Goal: Transaction & Acquisition: Purchase product/service

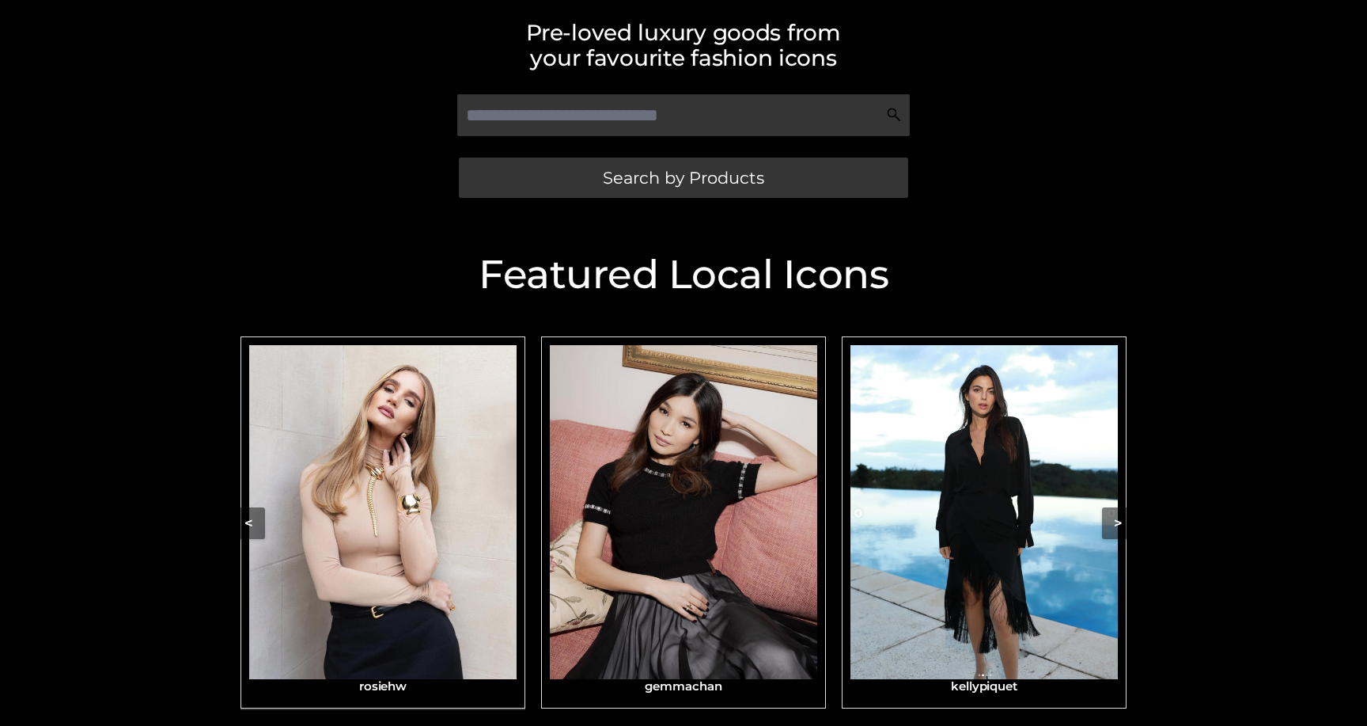
scroll to position [327, 0]
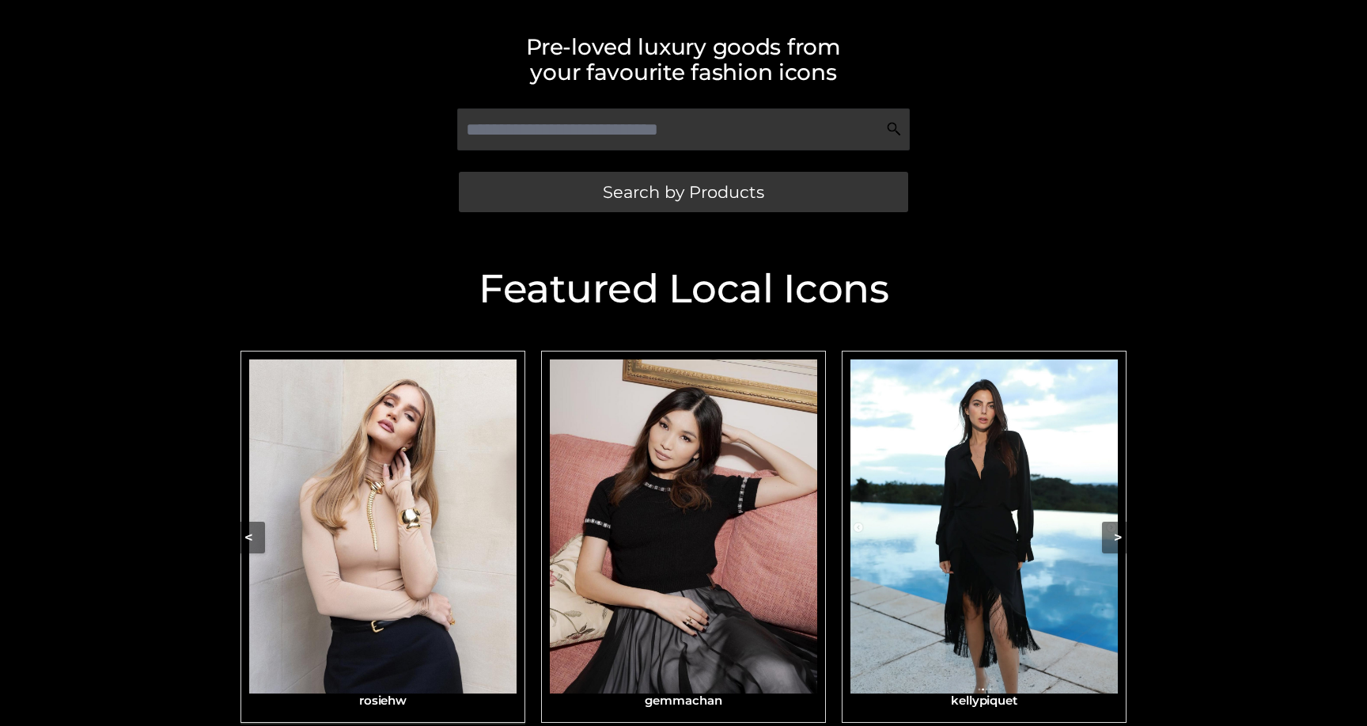
click at [436, 490] on img "Carousel Navigation" at bounding box center [382, 526] width 267 height 335
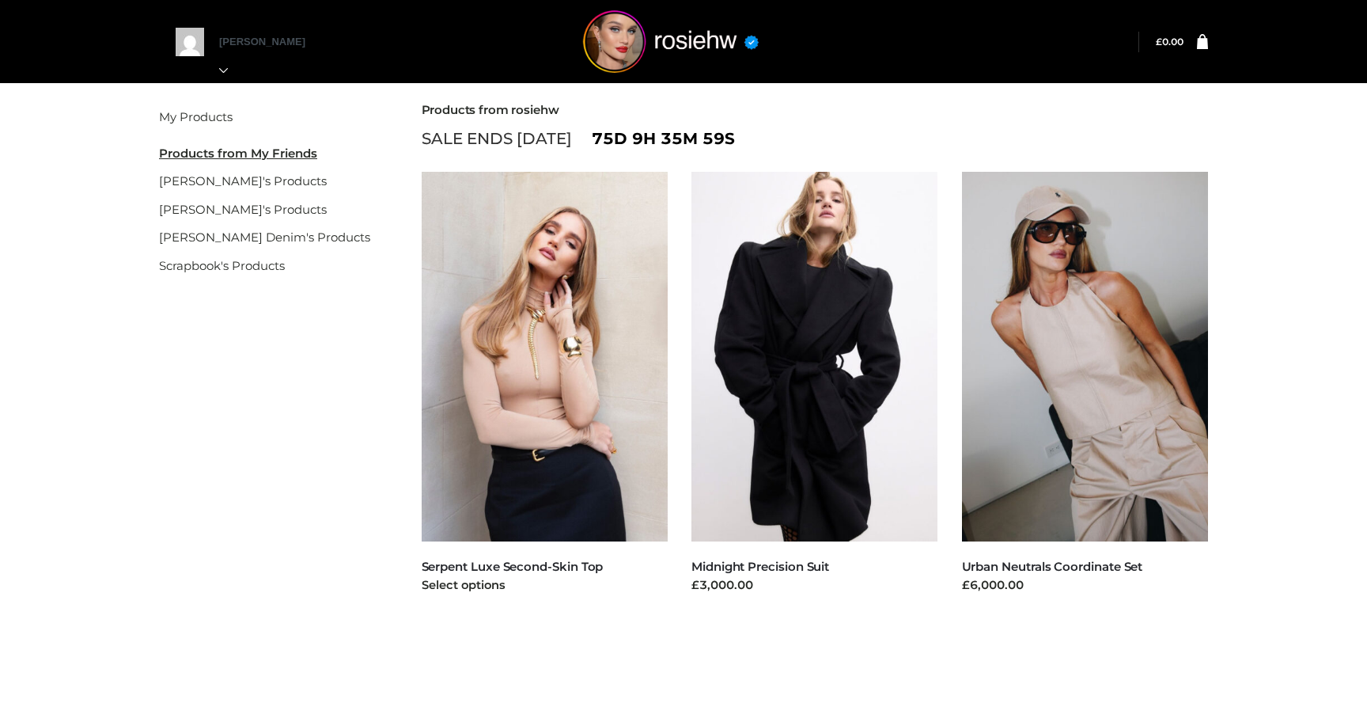
click at [539, 395] on img at bounding box center [545, 356] width 247 height 369
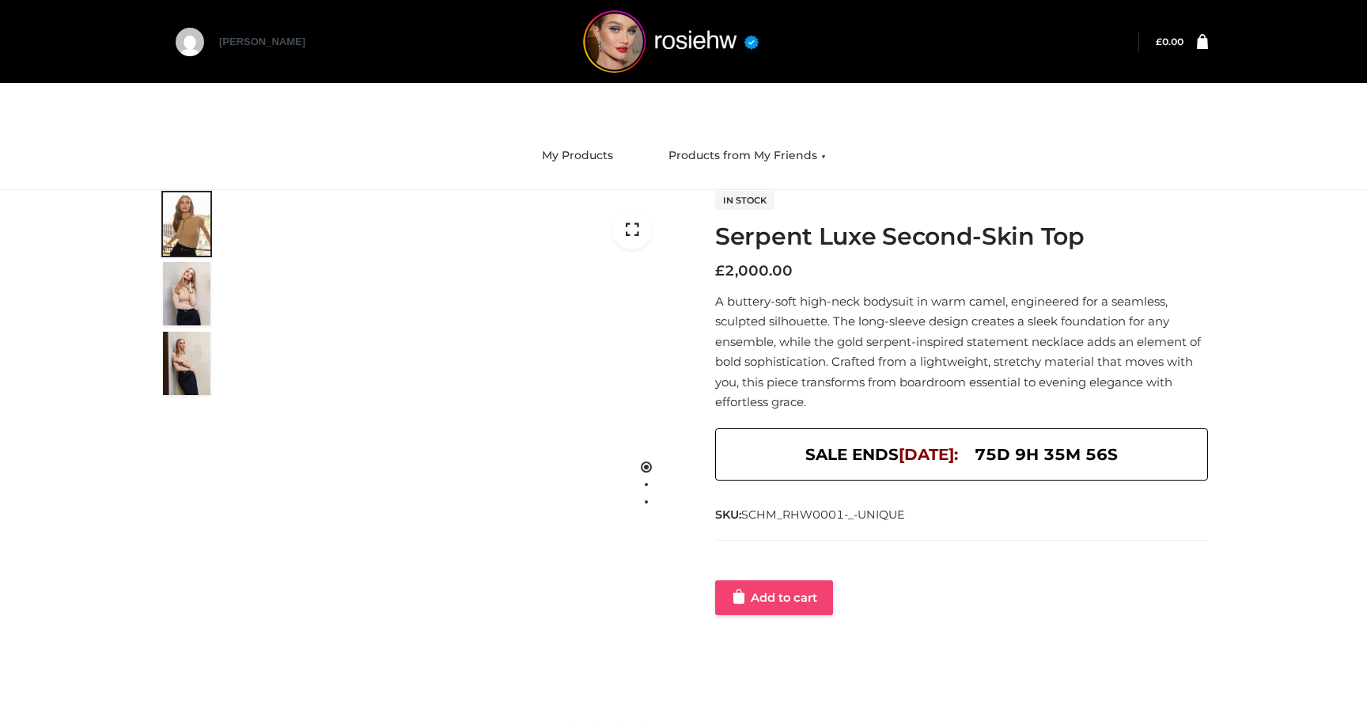
click at [760, 598] on link "Add to cart" at bounding box center [774, 597] width 118 height 35
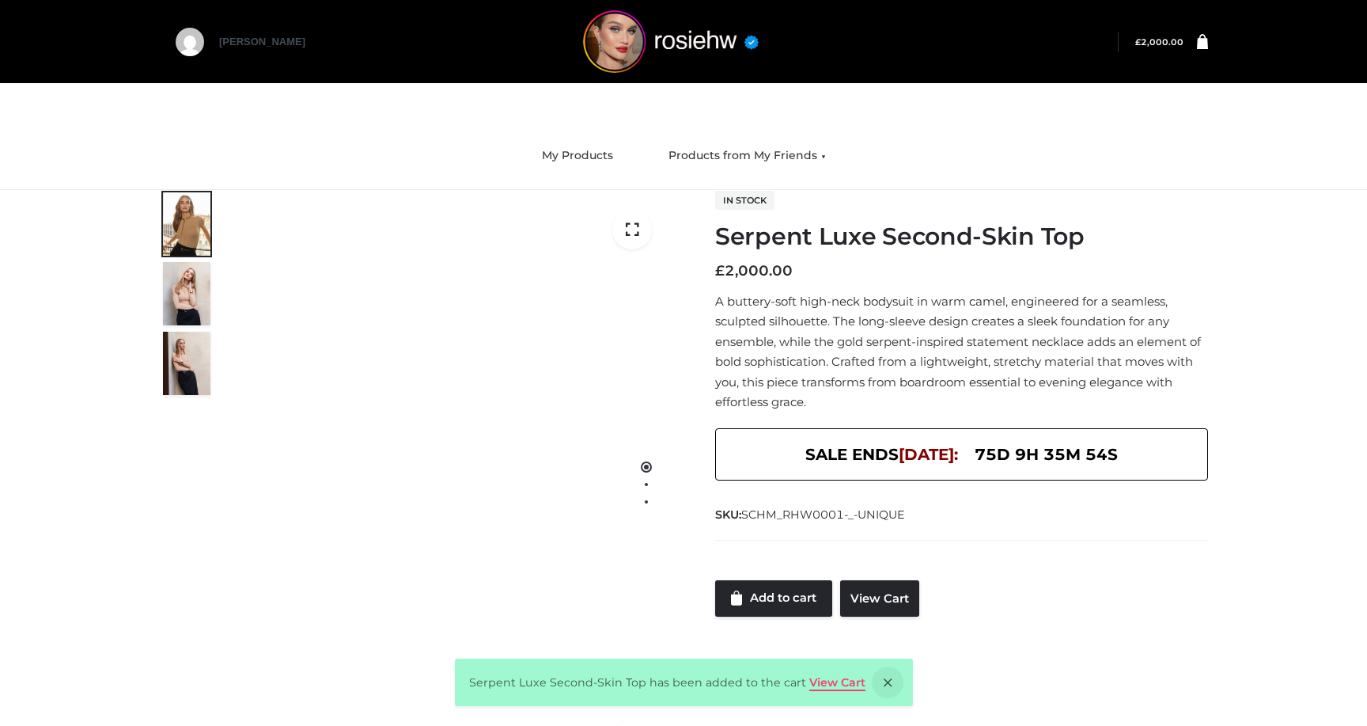
click at [824, 681] on link "View Cart" at bounding box center [837, 682] width 56 height 14
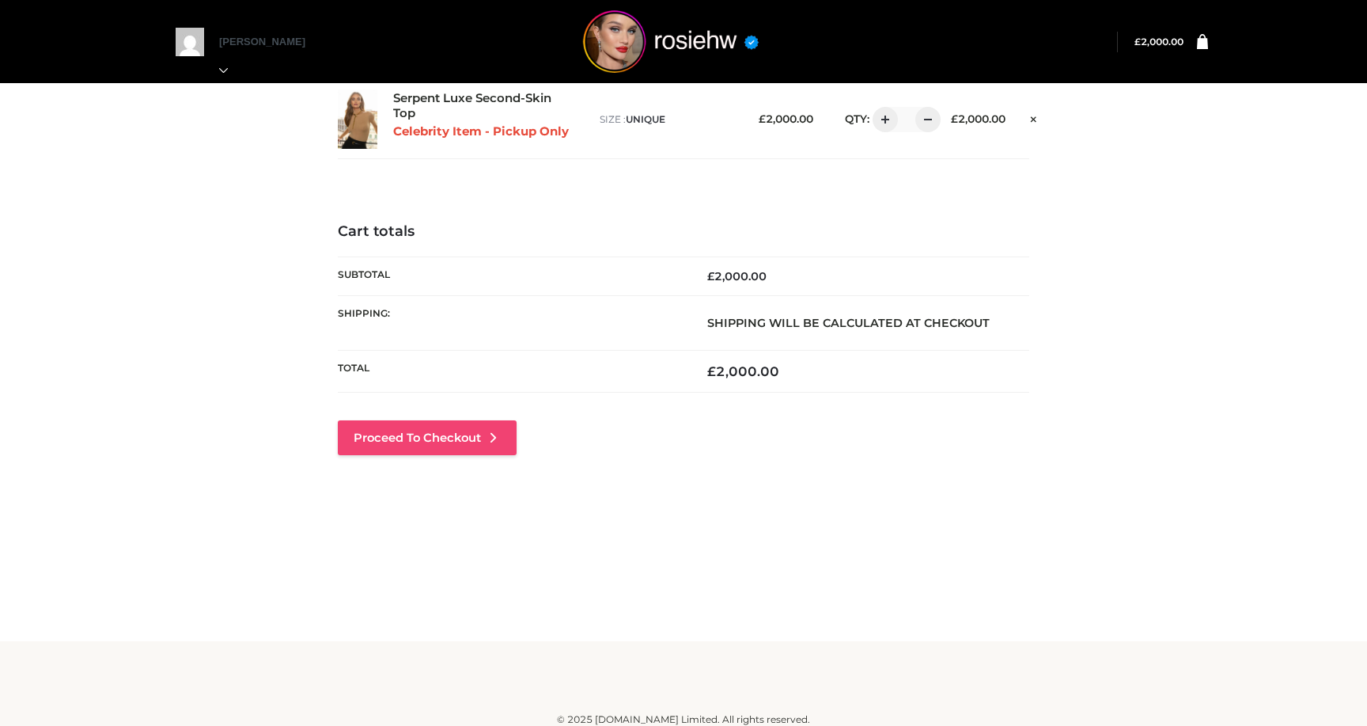
click at [412, 448] on link "Proceed to Checkout" at bounding box center [427, 437] width 179 height 35
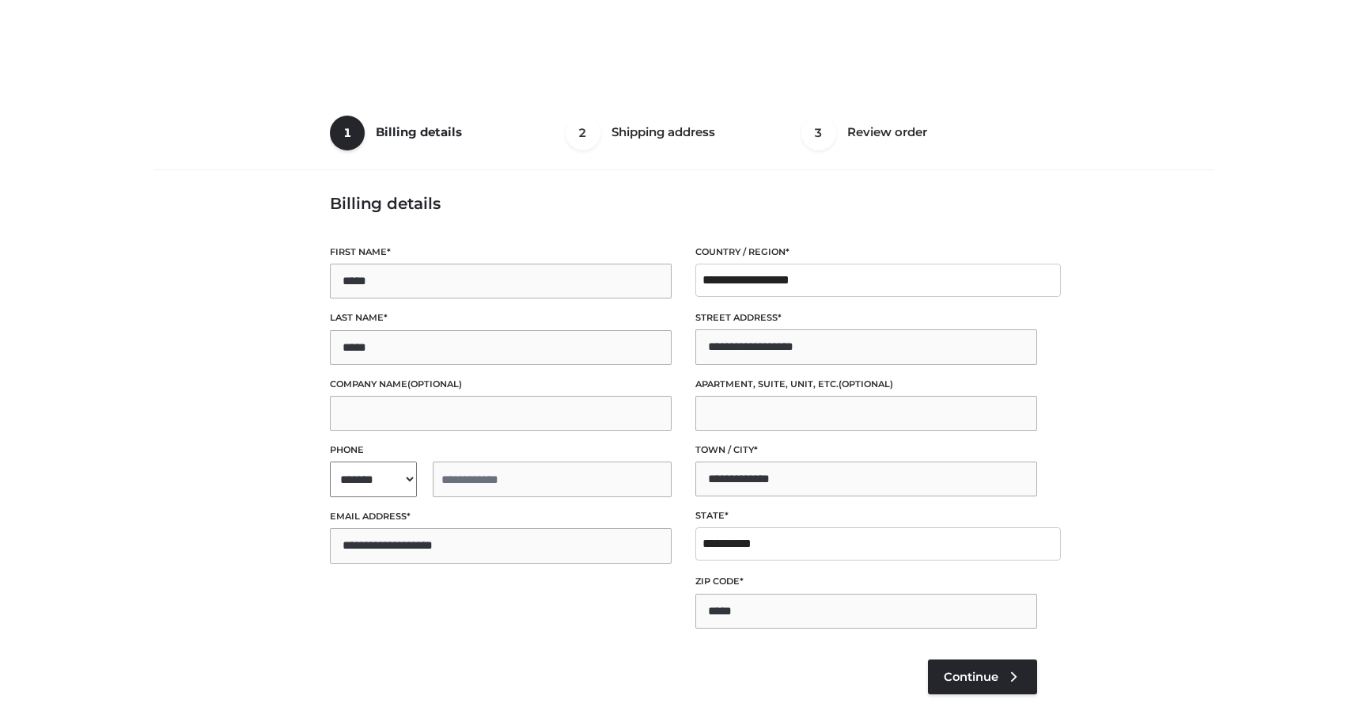
select select "**"
type input "**********"
select select "**"
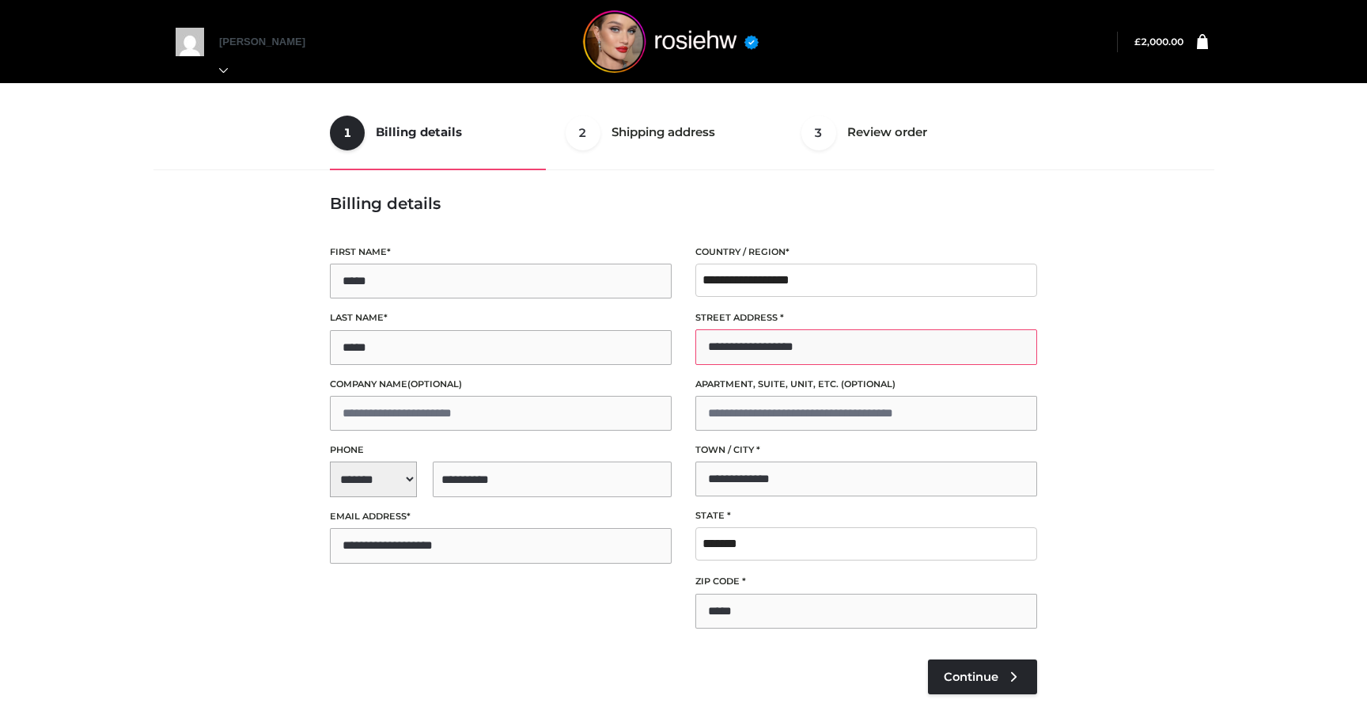
click at [881, 352] on input "**********" at bounding box center [866, 346] width 342 height 35
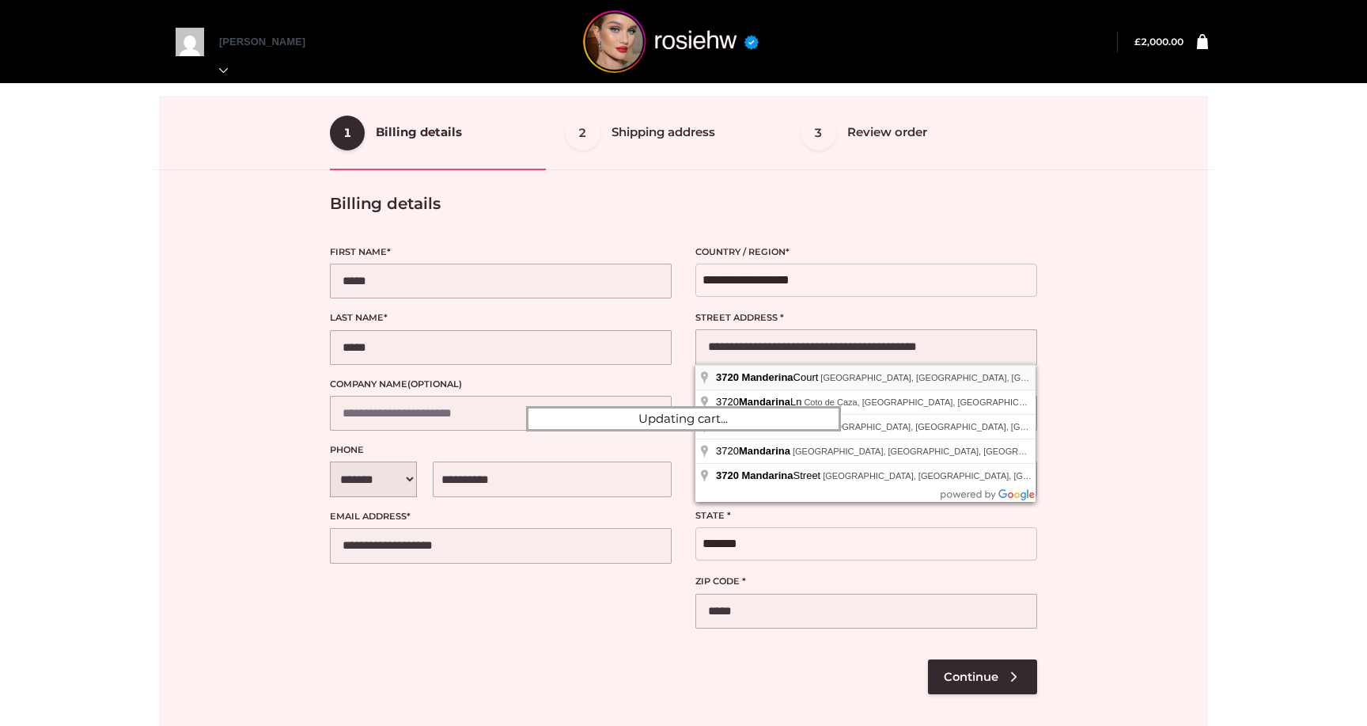
type input "**********"
type input "*****"
select select "**"
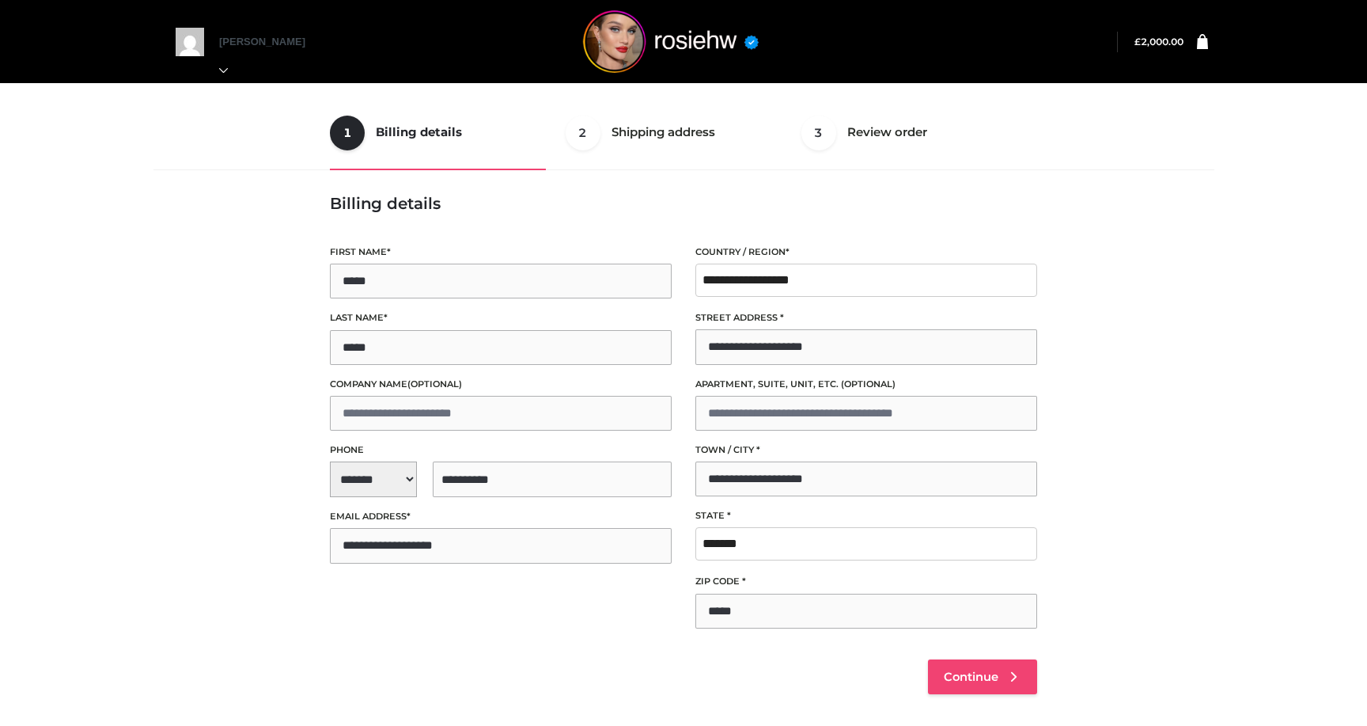
click at [961, 670] on span "Continue" at bounding box center [971, 676] width 55 height 14
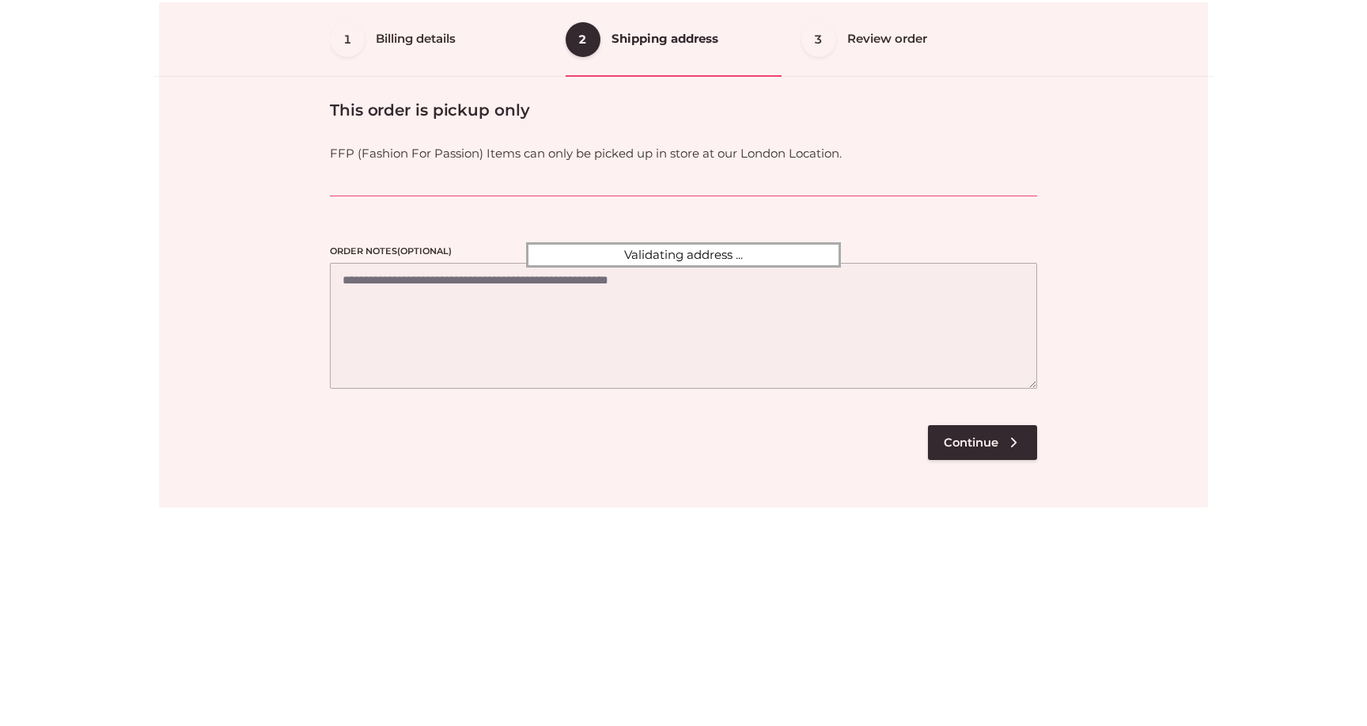
scroll to position [96, 0]
click at [968, 413] on div at bounding box center [683, 252] width 1049 height 505
click at [968, 434] on div at bounding box center [683, 252] width 1049 height 505
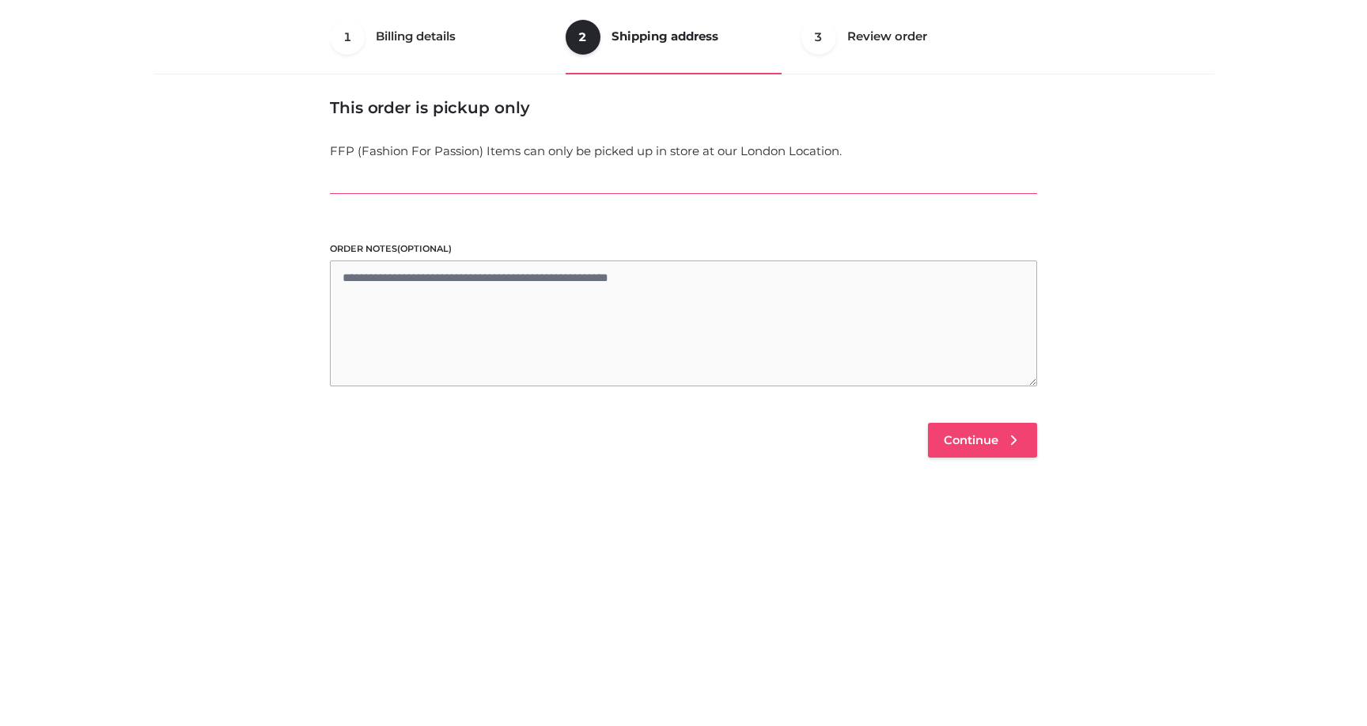
click at [976, 439] on span "Continue" at bounding box center [971, 440] width 55 height 14
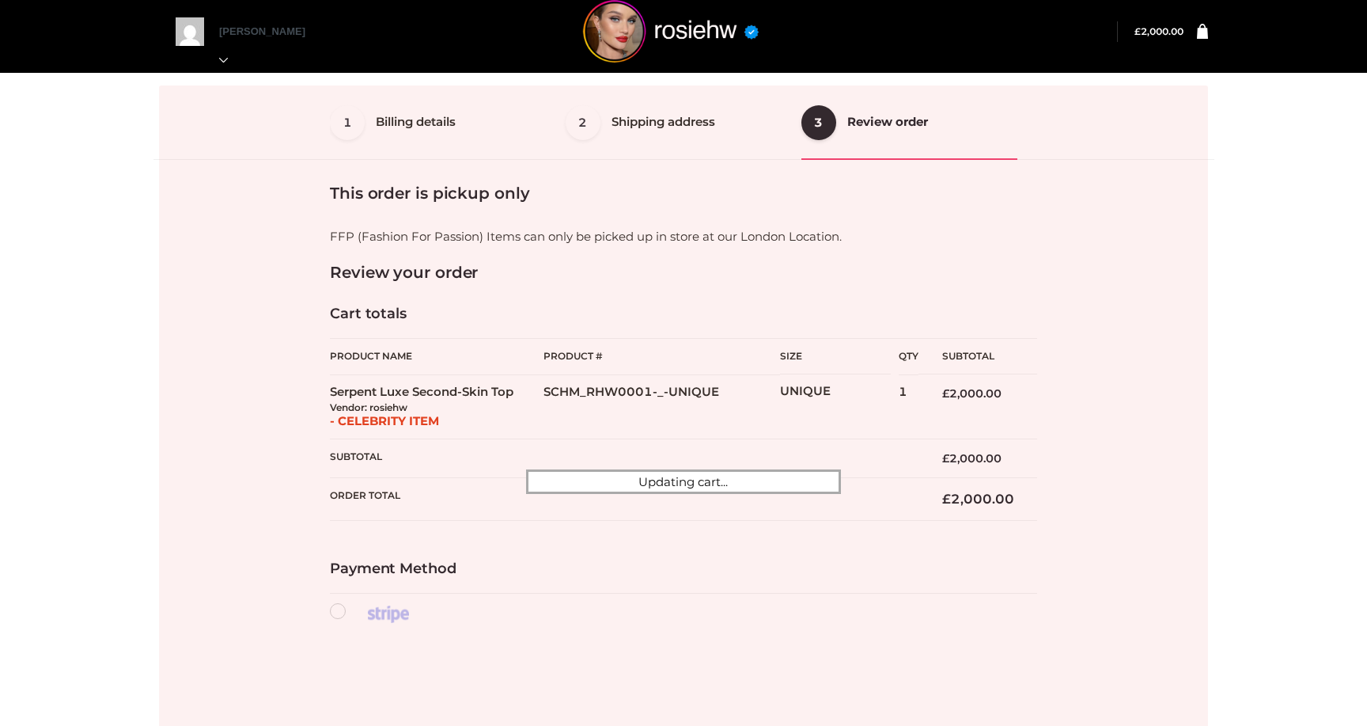
scroll to position [0, 0]
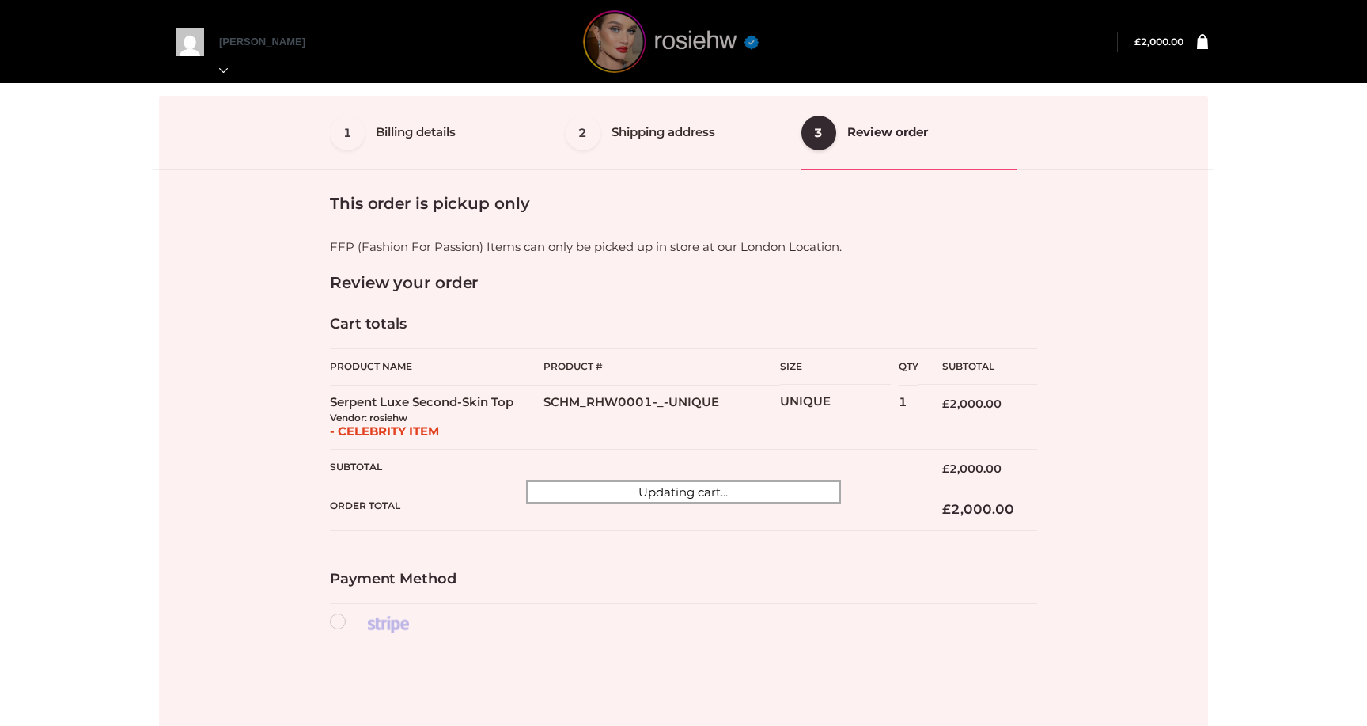
click at [613, 49] on img at bounding box center [670, 41] width 237 height 63
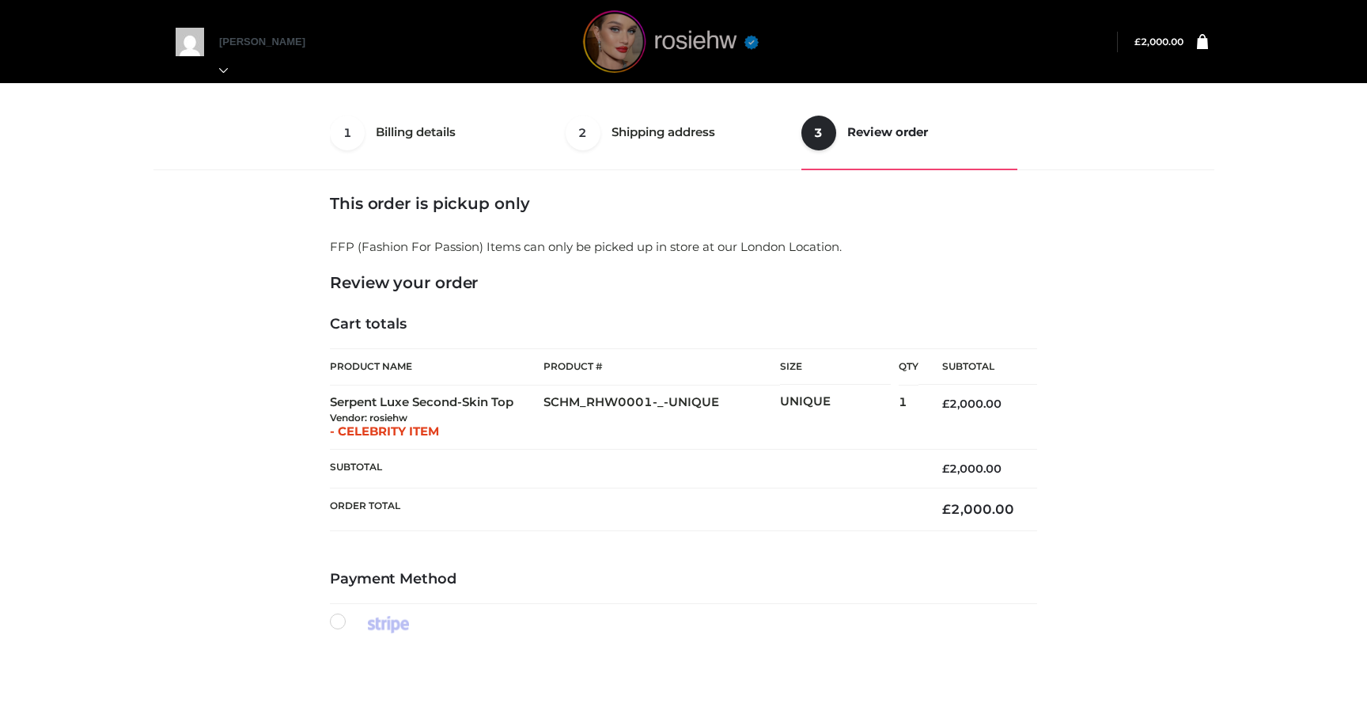
click at [630, 55] on img at bounding box center [670, 41] width 237 height 63
click at [622, 52] on img at bounding box center [670, 41] width 237 height 63
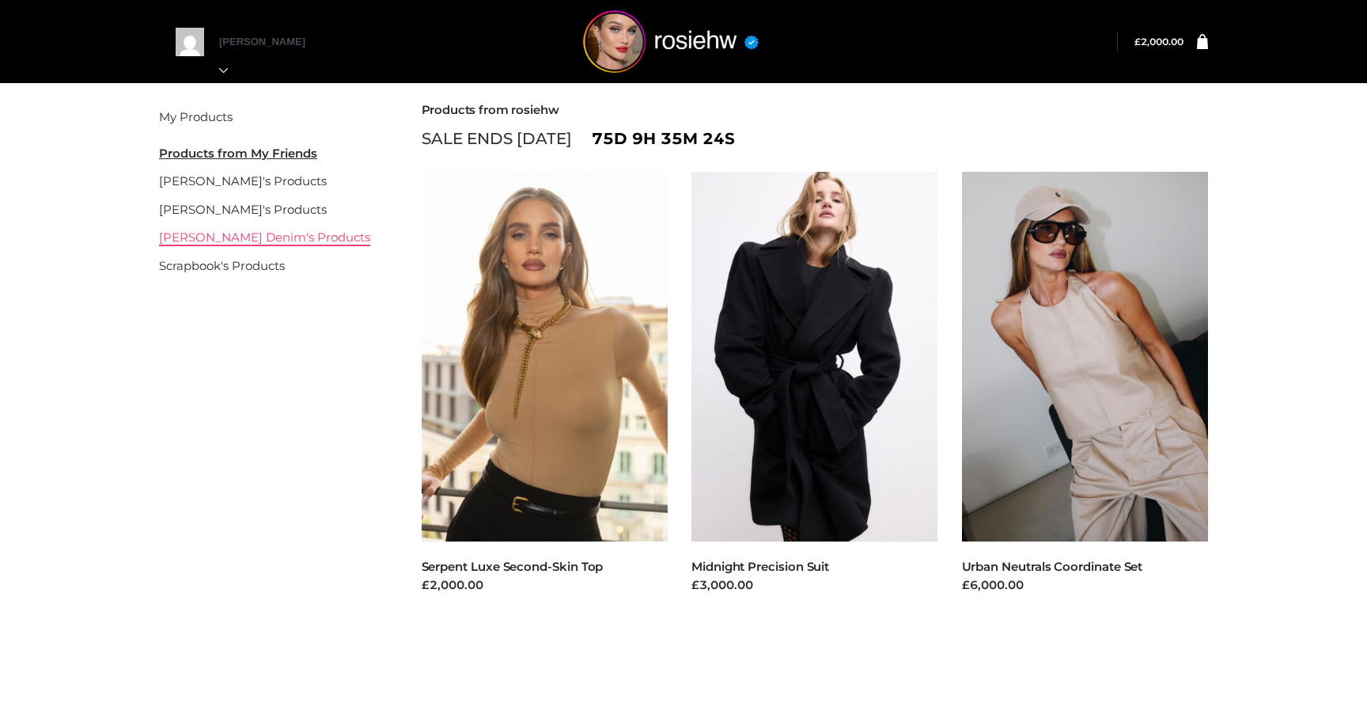
click at [253, 241] on link "[PERSON_NAME] Denim's Products" at bounding box center [264, 236] width 211 height 15
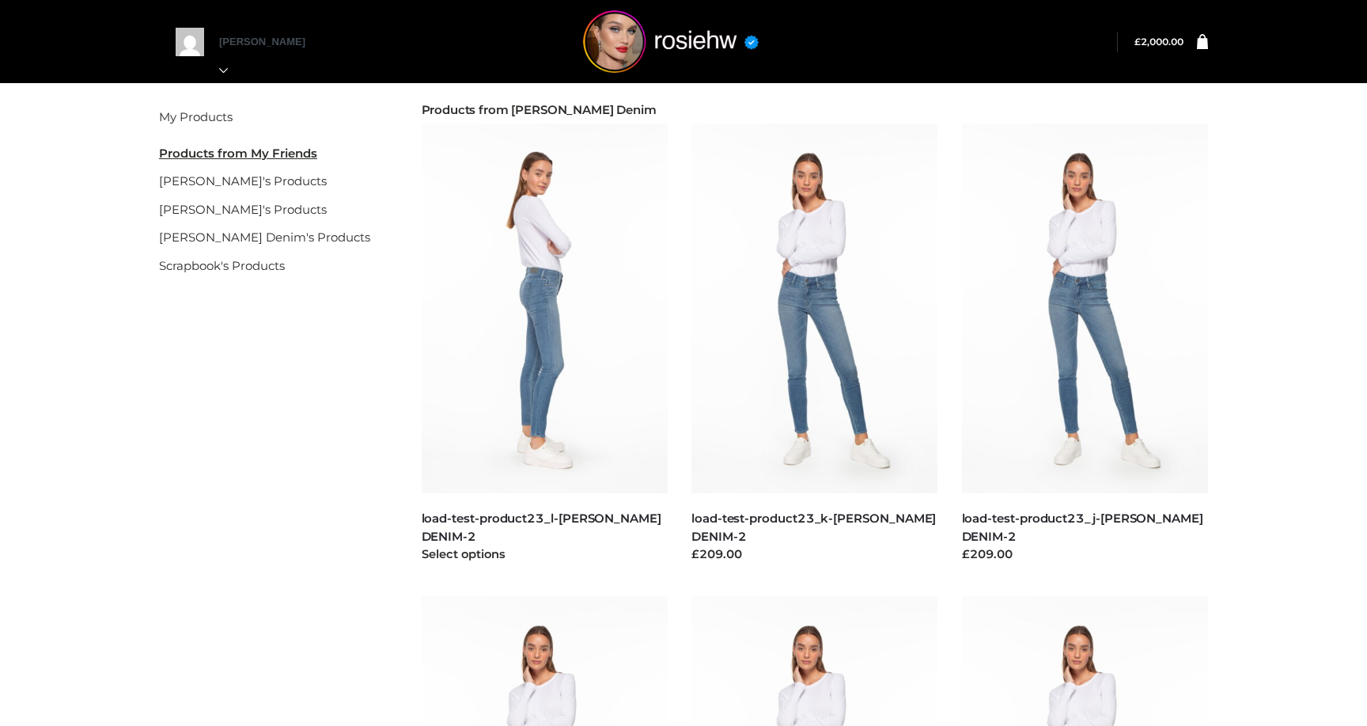
click at [572, 282] on img at bounding box center [545, 307] width 247 height 369
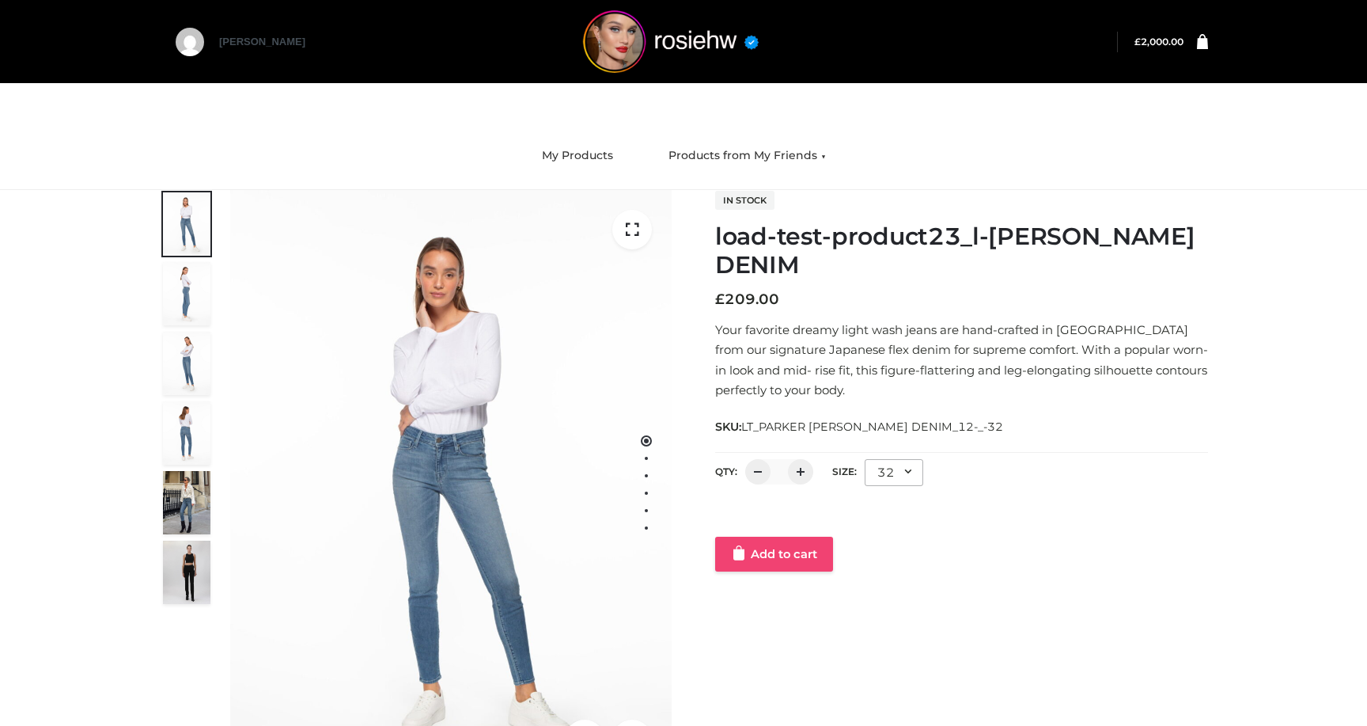
click at [763, 552] on link "Add to cart" at bounding box center [774, 553] width 118 height 35
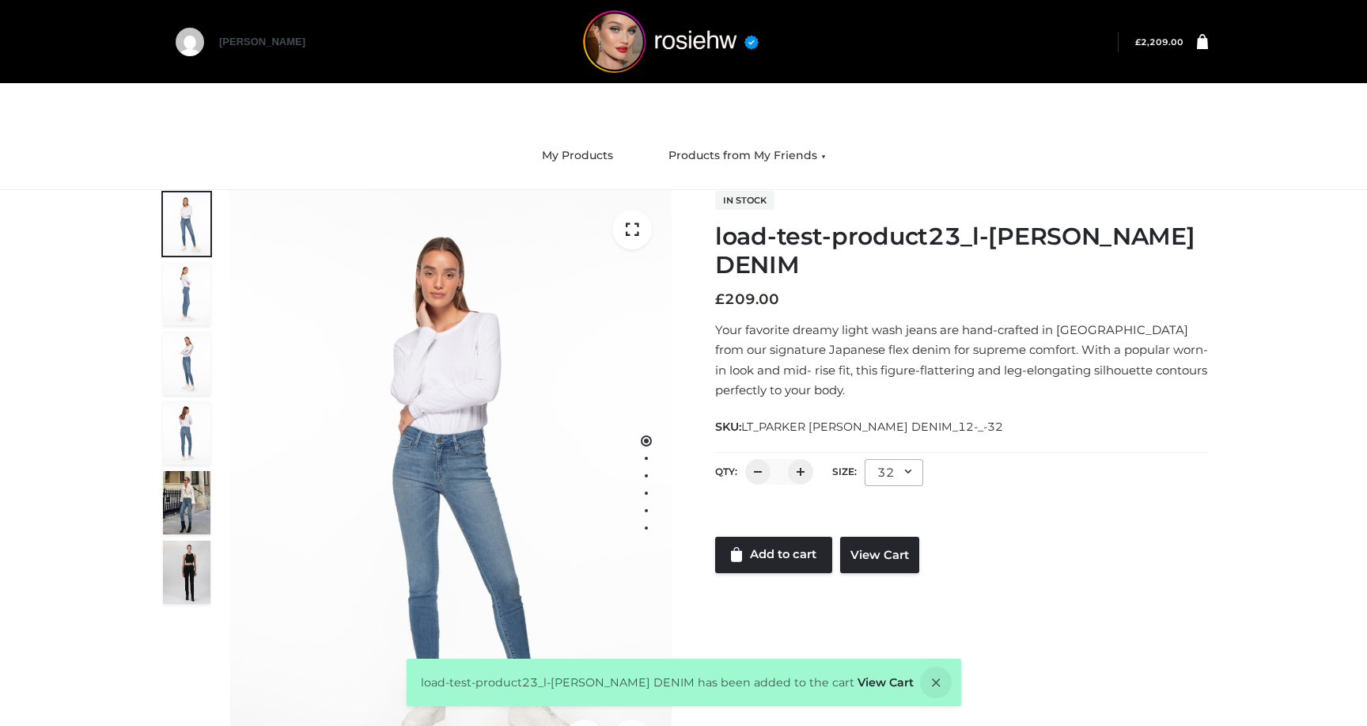
click at [866, 695] on div "load-test-product23_l-PARKER SMITH DENIM has been added to the cart View Cart" at bounding box center [684, 681] width 555 height 47
click at [863, 684] on link "View Cart" at bounding box center [886, 682] width 56 height 14
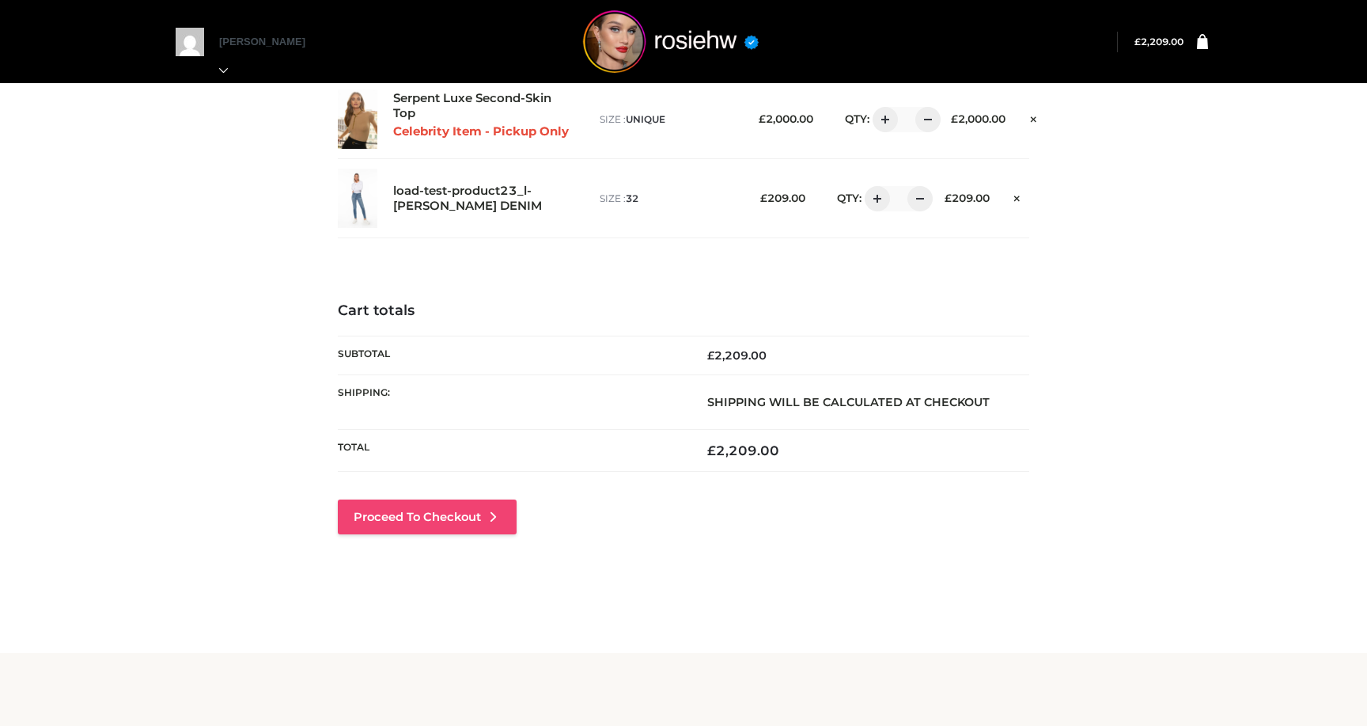
click at [475, 514] on link "Proceed to Checkout" at bounding box center [427, 516] width 179 height 35
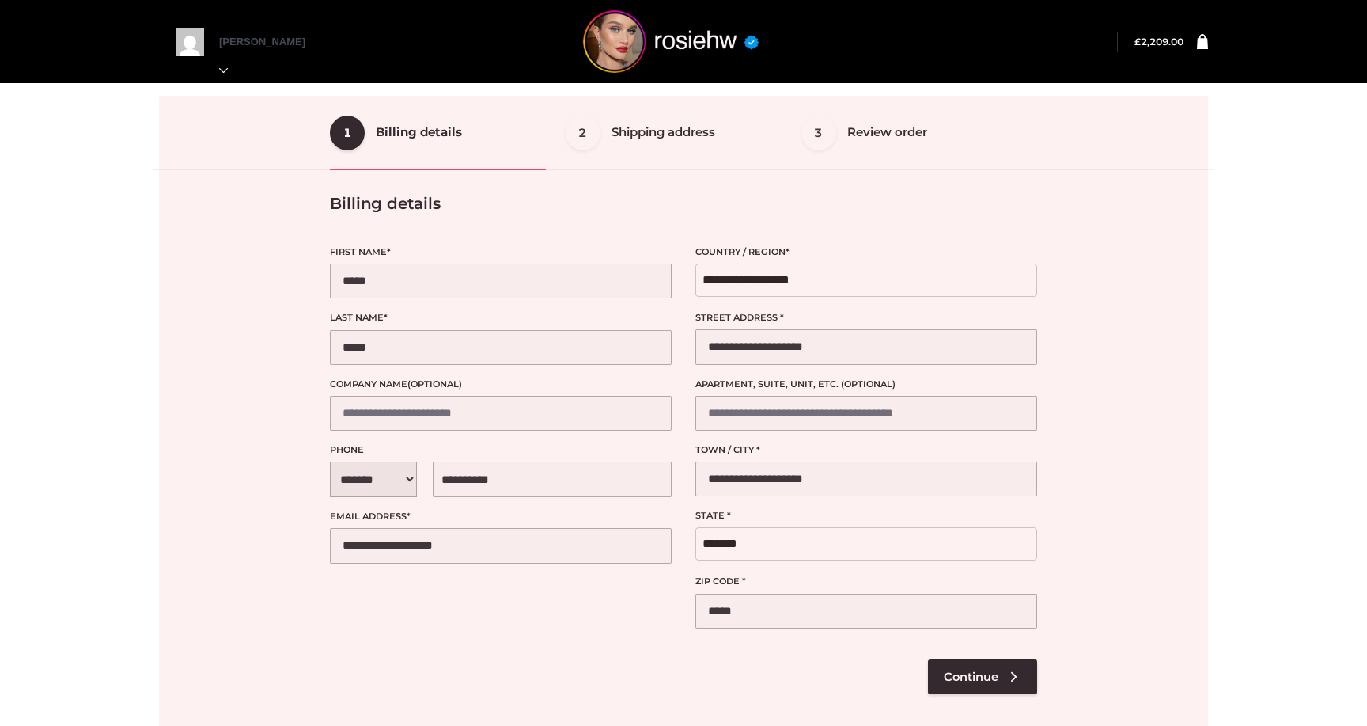
select select "**"
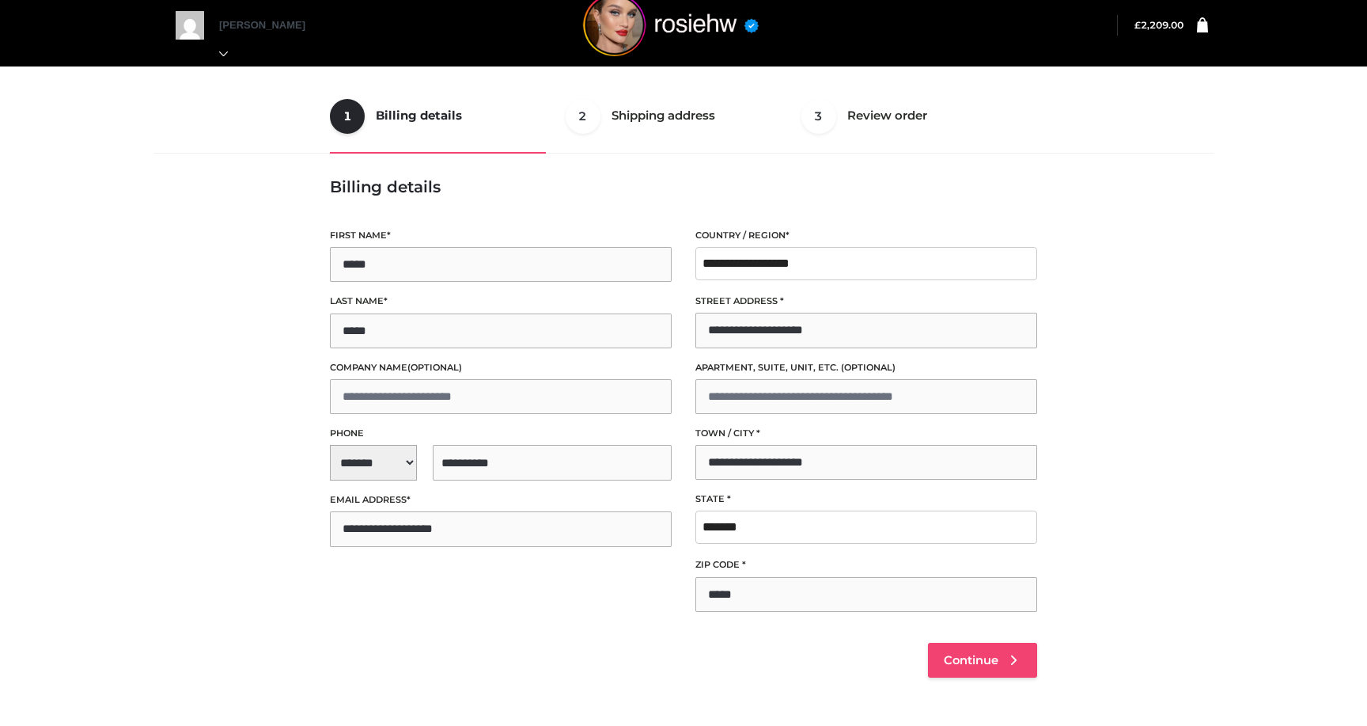
click at [969, 659] on span "Continue" at bounding box center [971, 660] width 55 height 14
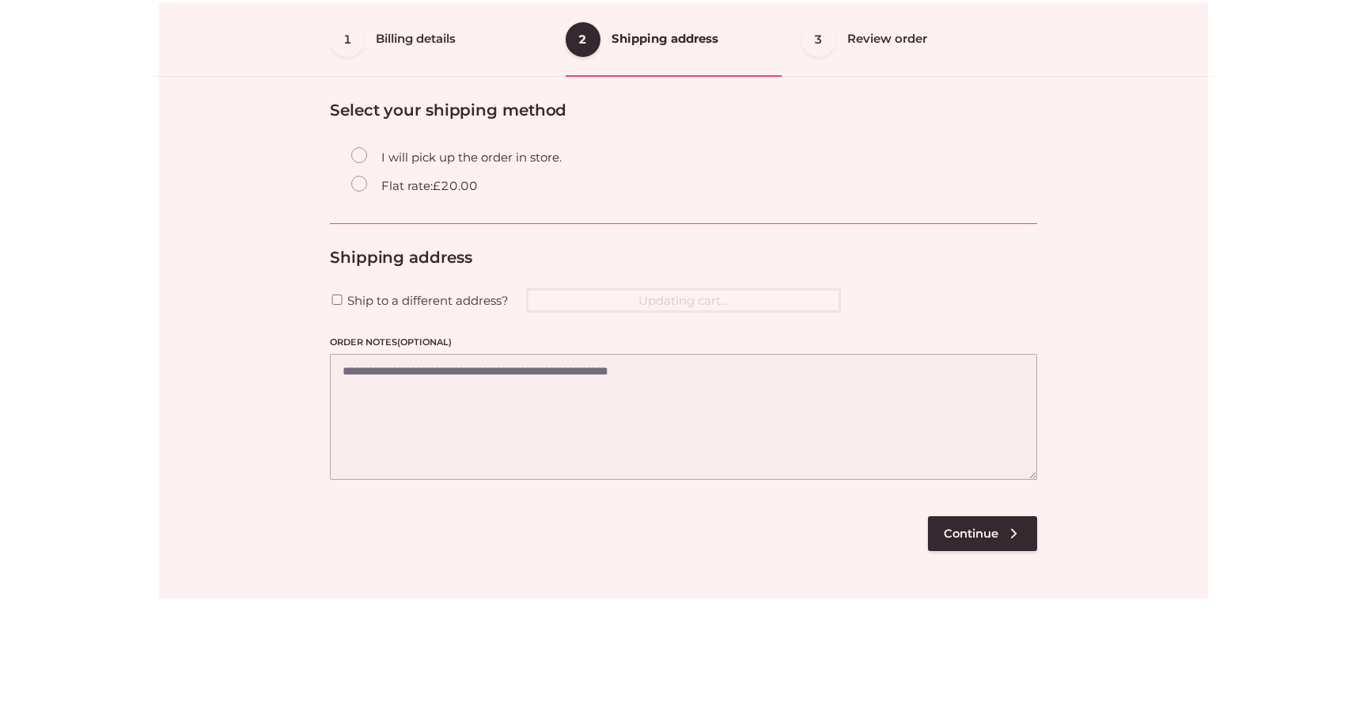
scroll to position [96, 0]
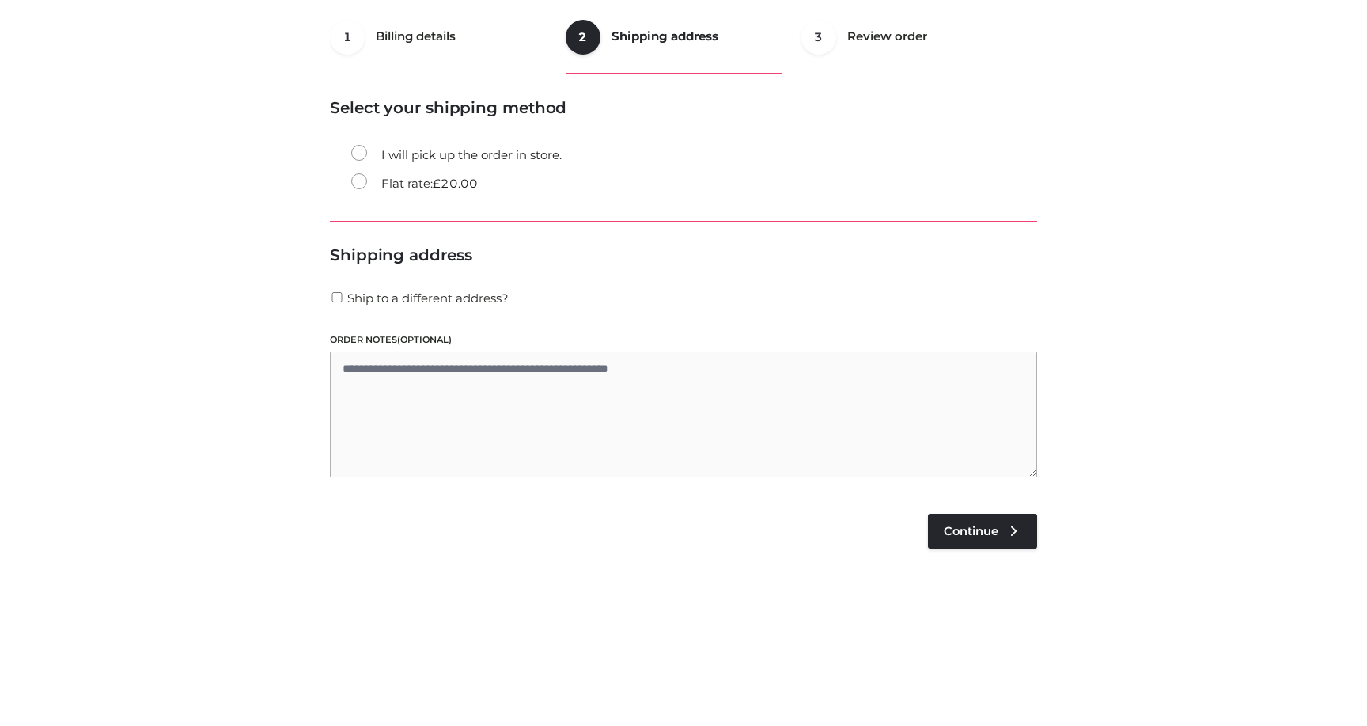
click at [413, 184] on label "Flat rate: £ 20.00" at bounding box center [414, 183] width 127 height 21
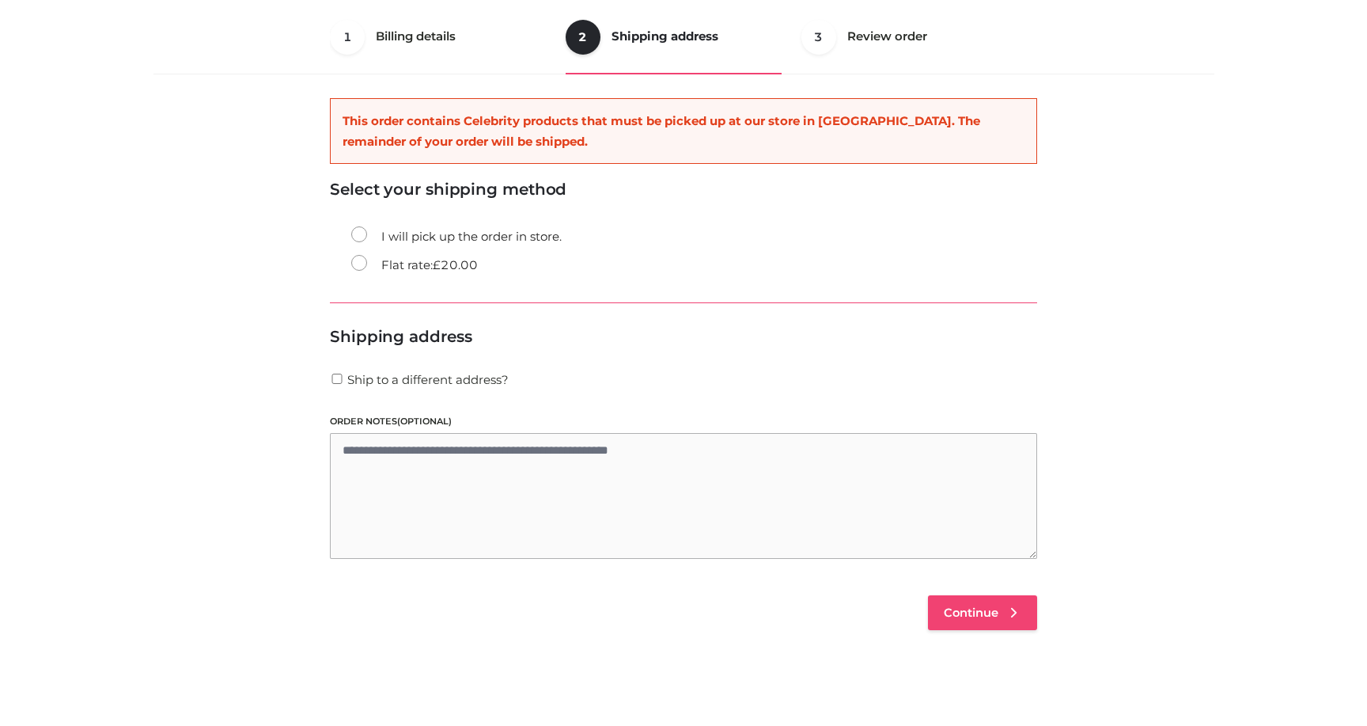
click at [994, 609] on span "Continue" at bounding box center [971, 612] width 55 height 14
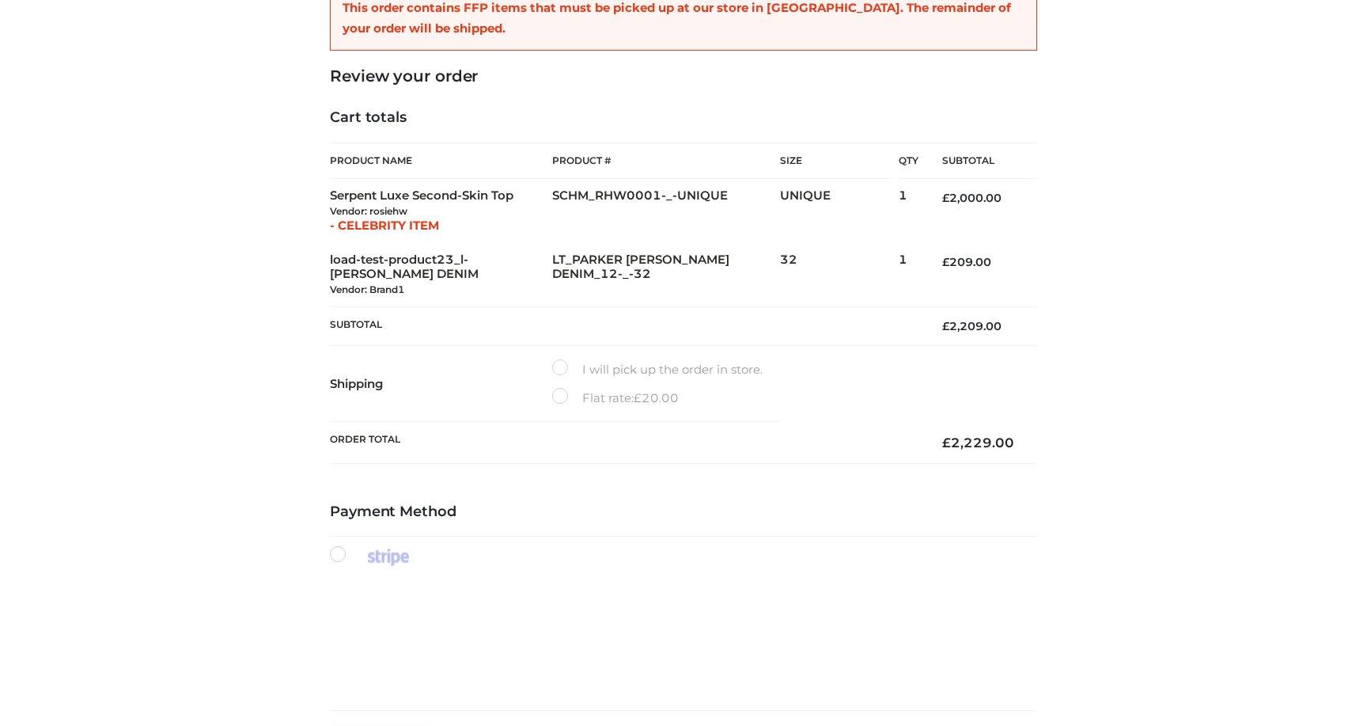
scroll to position [237, 0]
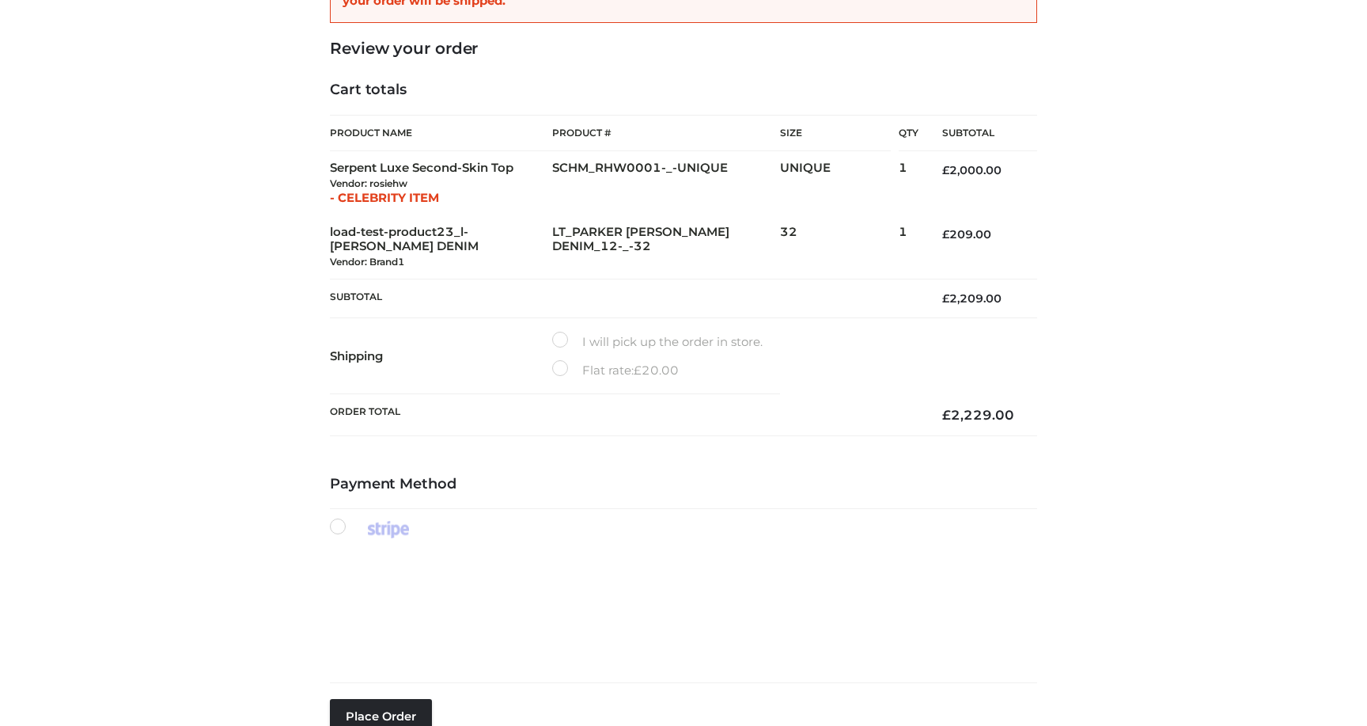
click at [552, 343] on label "I will pick up the order in store." at bounding box center [657, 342] width 210 height 21
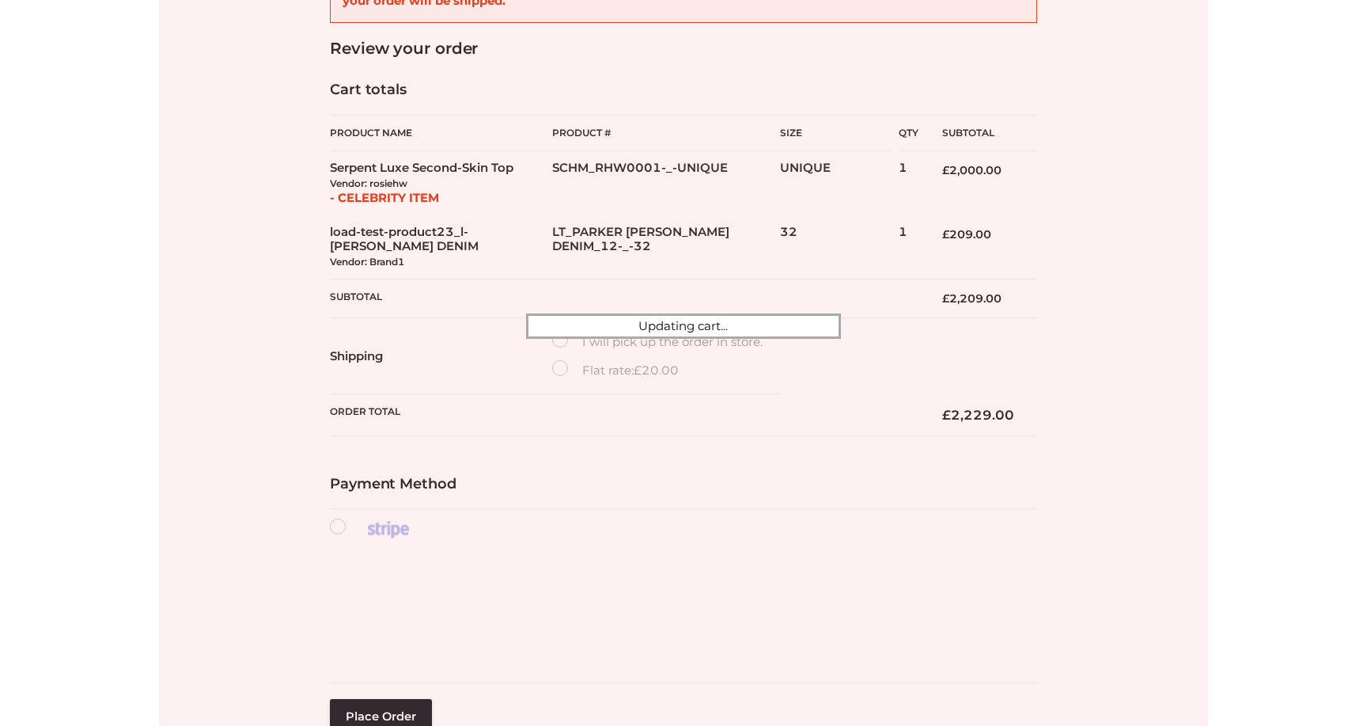
scroll to position [230, 0]
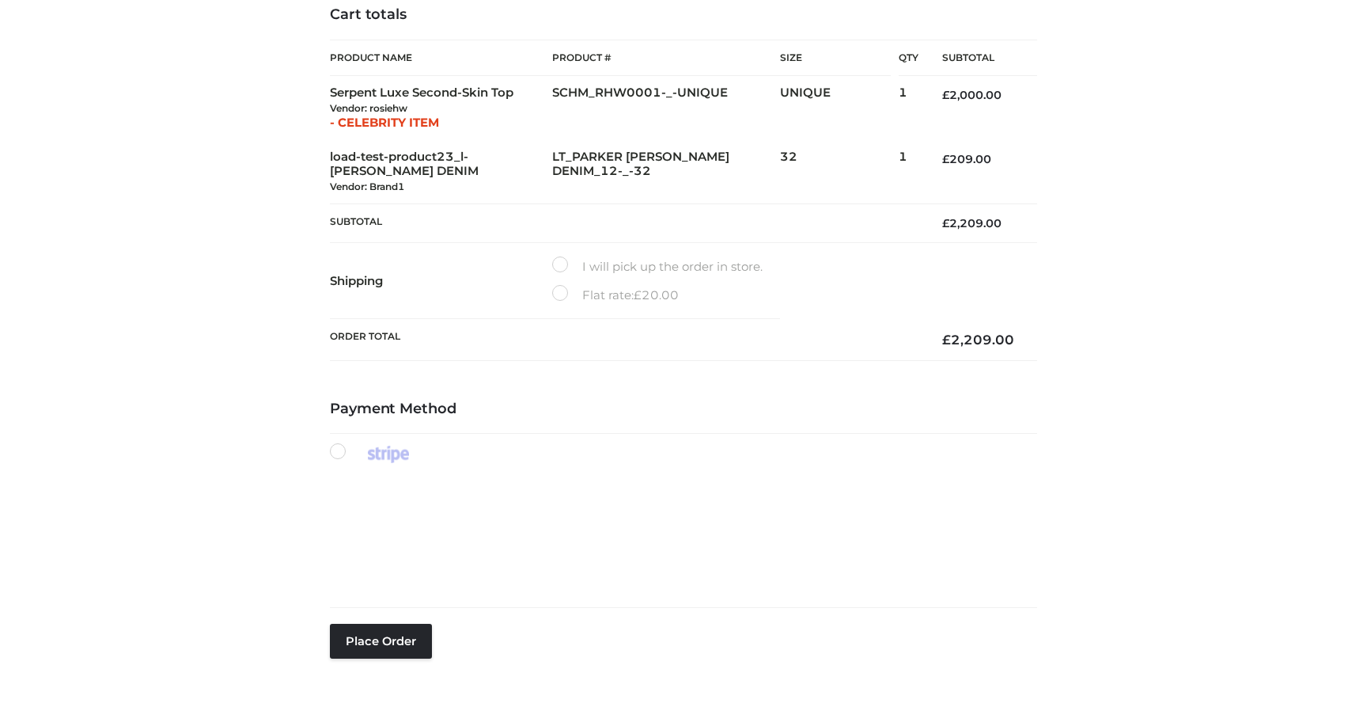
click at [554, 293] on label "Flat rate: £ 20.00" at bounding box center [615, 295] width 127 height 21
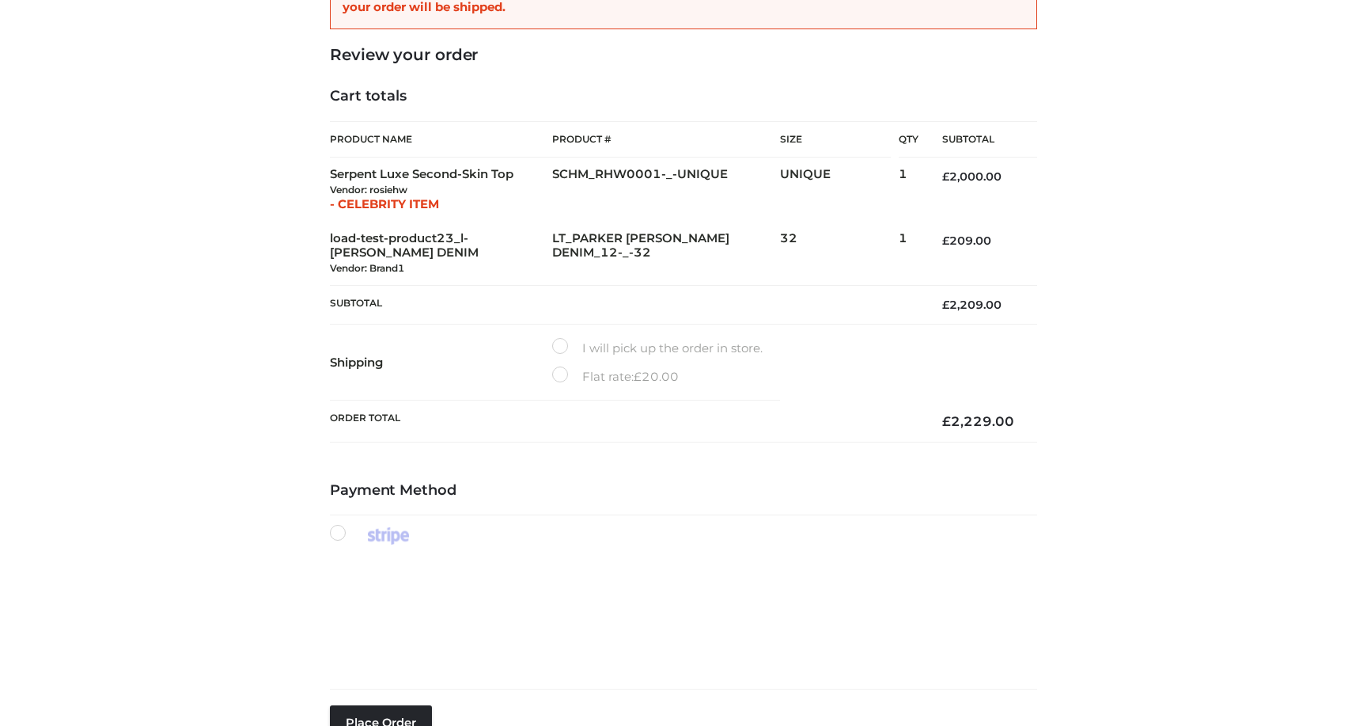
click at [555, 346] on label "I will pick up the order in store." at bounding box center [657, 348] width 210 height 21
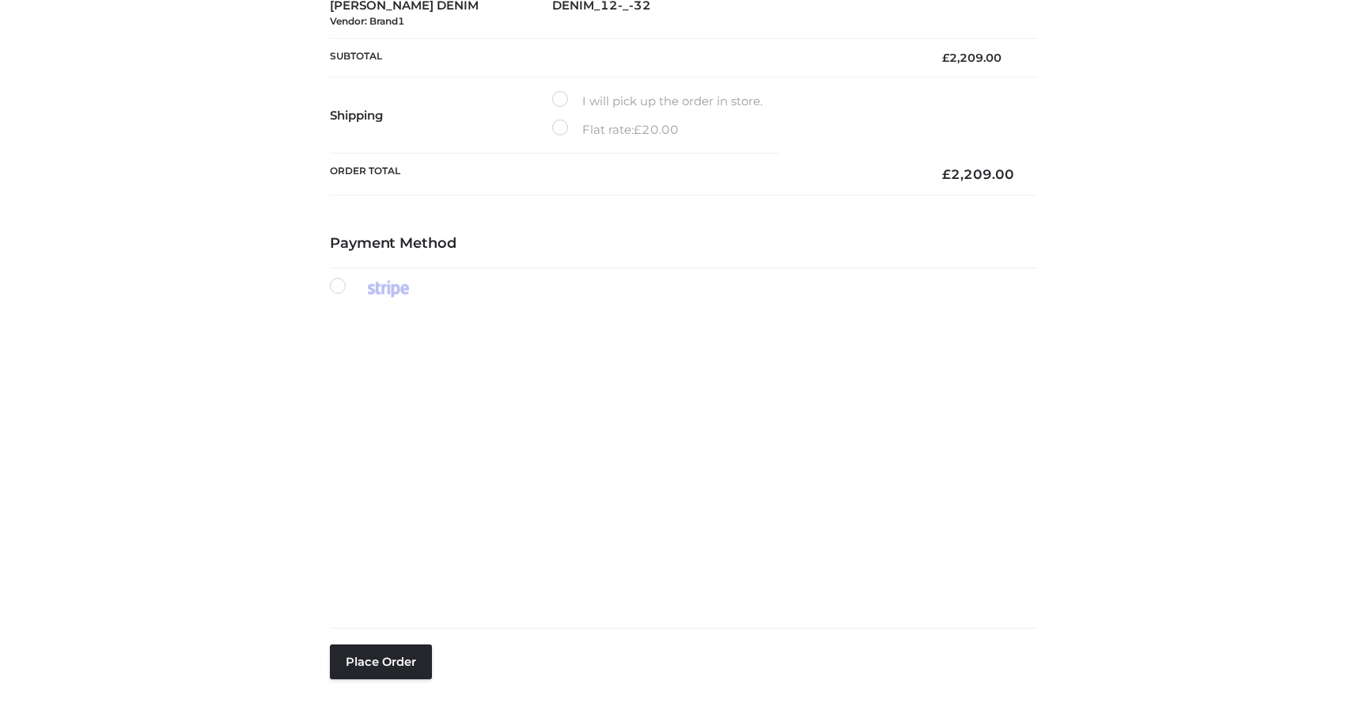
scroll to position [511, 0]
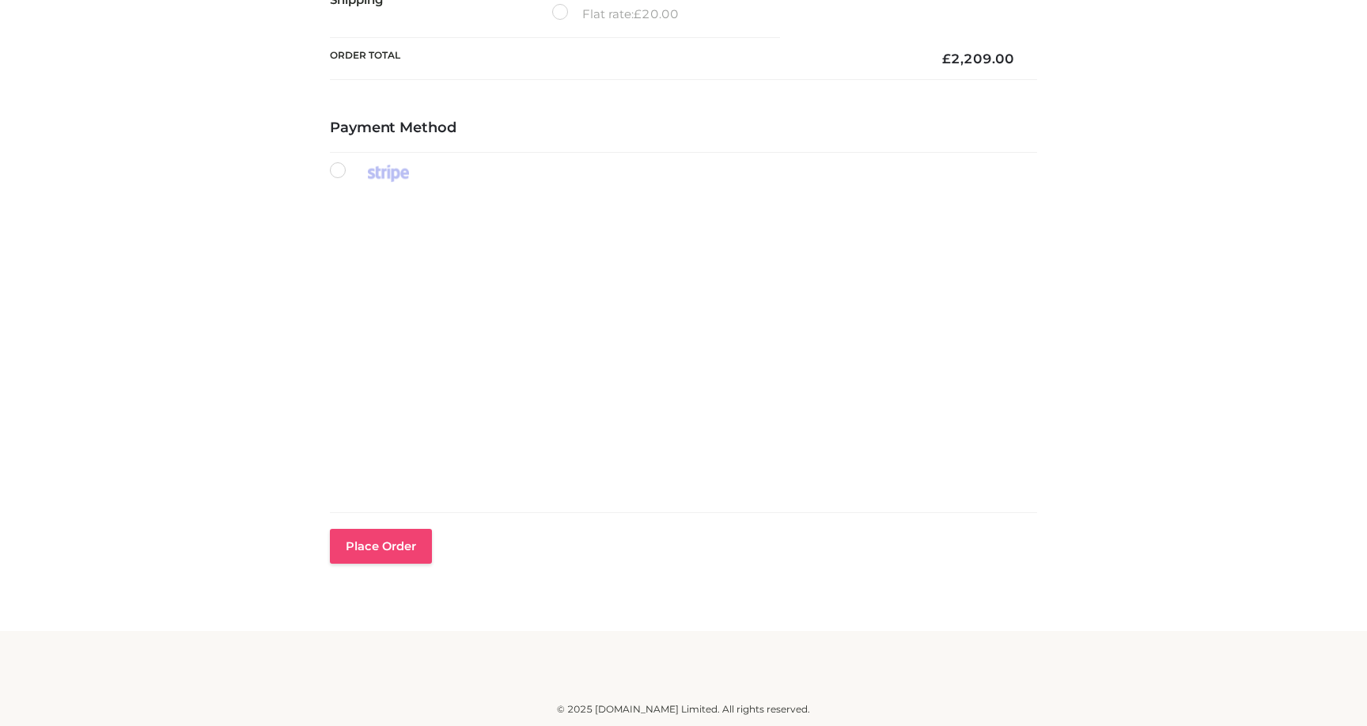
click at [392, 535] on button "Place order" at bounding box center [381, 546] width 102 height 35
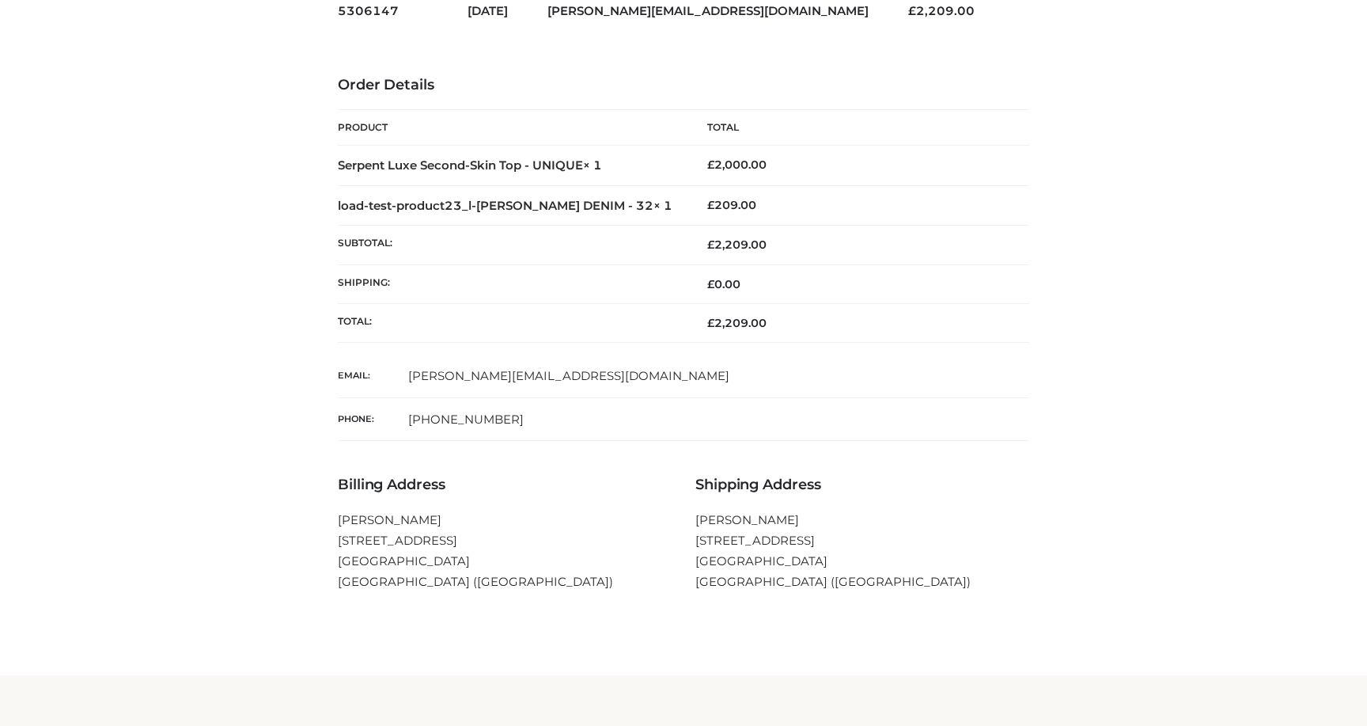
scroll to position [229, 0]
